Goal: Task Accomplishment & Management: Complete application form

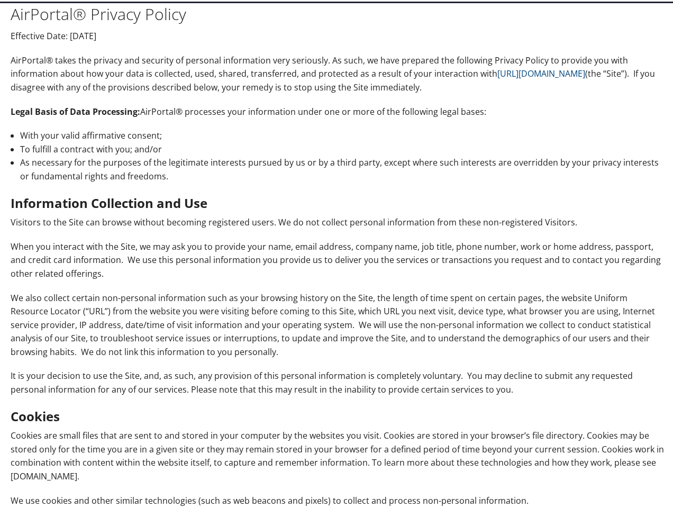
click at [337, 255] on p "When you interact with the Site, we may ask you to provide your name, email add…" at bounding box center [339, 259] width 656 height 41
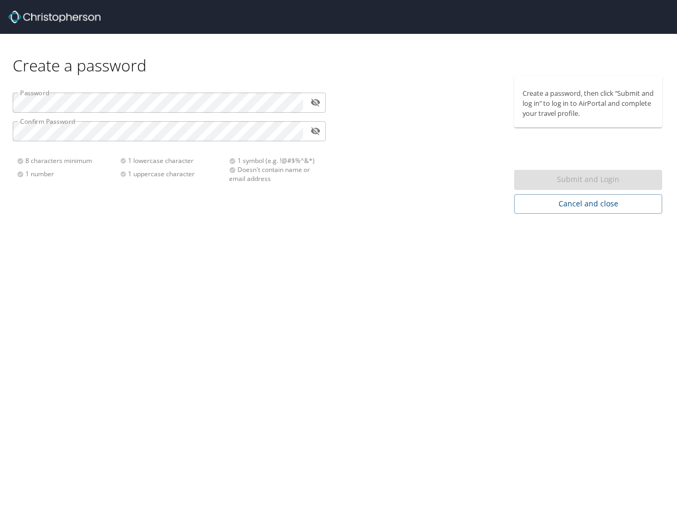
click at [339, 254] on div "Create a password Password ​ Confirm Password ​ 8 characters minimum 1 number 1…" at bounding box center [338, 254] width 677 height 508
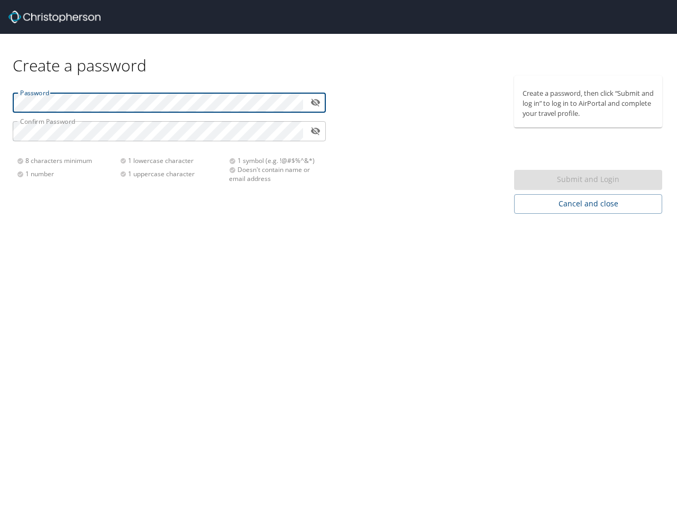
click at [315, 102] on icon "toggle password visibility" at bounding box center [316, 102] width 10 height 10
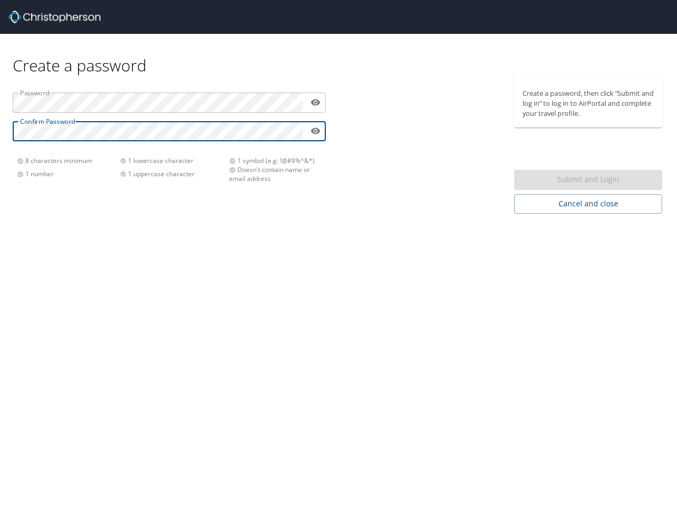
click at [315, 131] on icon "toggle password visibility" at bounding box center [316, 131] width 10 height 6
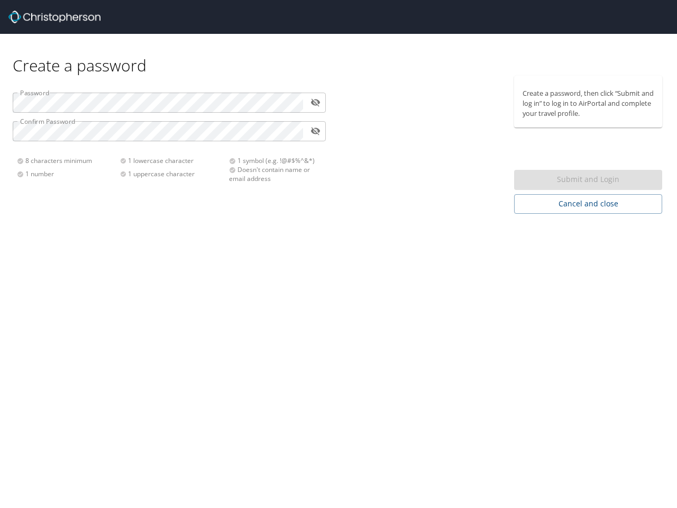
click at [589, 180] on div "Submit and Login" at bounding box center [588, 180] width 148 height 21
click at [589, 204] on span "Cancel and close" at bounding box center [588, 203] width 131 height 13
